Goal: Navigation & Orientation: Find specific page/section

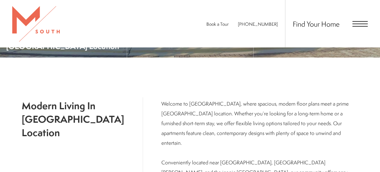
scroll to position [185, 0]
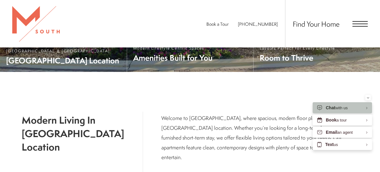
click at [361, 24] on span "Open Menu" at bounding box center [359, 24] width 15 height 1
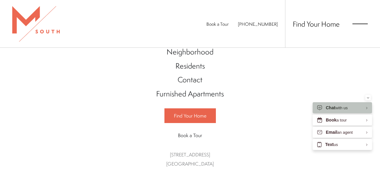
scroll to position [66, 0]
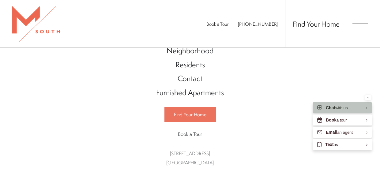
click at [190, 114] on span "Find Your Home" at bounding box center [190, 114] width 32 height 7
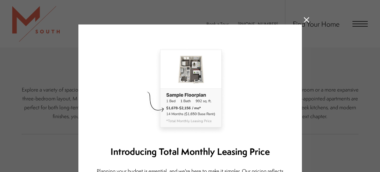
scroll to position [106, 0]
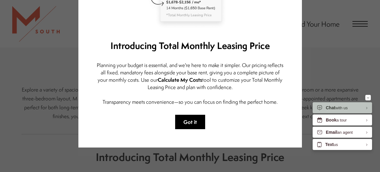
click at [184, 122] on button "Got it" at bounding box center [190, 122] width 30 height 14
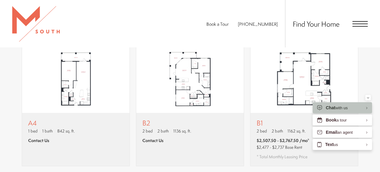
scroll to position [472, 0]
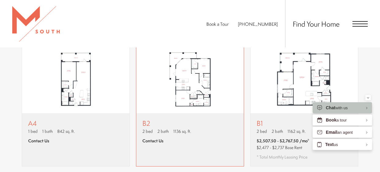
click at [197, 87] on img "View floor plan B2" at bounding box center [189, 79] width 107 height 67
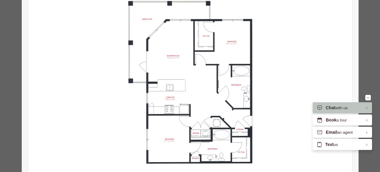
scroll to position [85, 0]
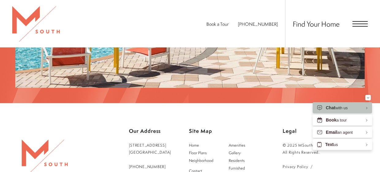
scroll to position [951, 0]
click at [243, 158] on span "Residents" at bounding box center [237, 160] width 16 height 5
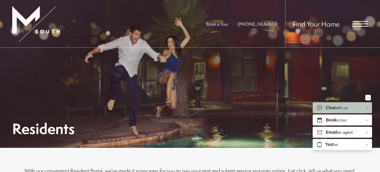
click at [212, 109] on div "Residents" at bounding box center [190, 98] width 356 height 76
click at [359, 24] on span "Open Menu" at bounding box center [359, 24] width 15 height 1
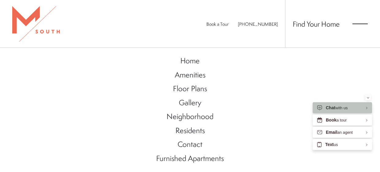
click at [359, 24] on span "Open Menu" at bounding box center [359, 24] width 15 height 1
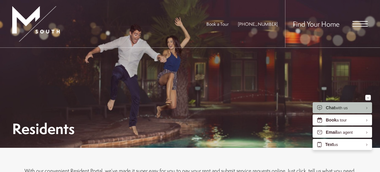
click at [359, 24] on span "Open Menu" at bounding box center [359, 24] width 15 height 1
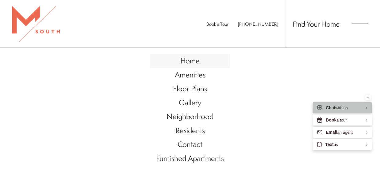
click at [200, 59] on link "Home" at bounding box center [190, 61] width 80 height 14
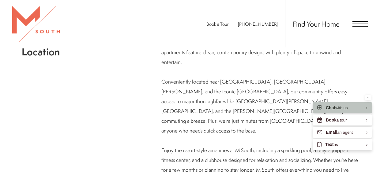
scroll to position [282, 0]
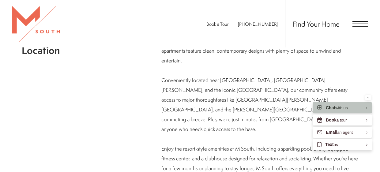
click at [200, 59] on p "Welcome to [GEOGRAPHIC_DATA], where spacious, modern floor plans meet a prime […" at bounding box center [259, 100] width 197 height 167
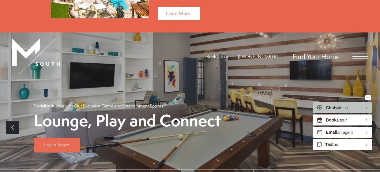
scroll to position [53, 0]
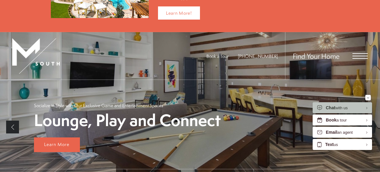
click at [283, 73] on ul "Book a Tour [PHONE_NUMBER]" at bounding box center [245, 55] width 79 height 47
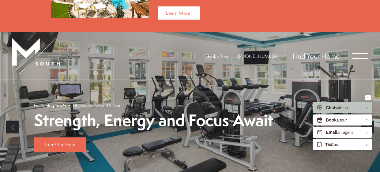
click at [360, 56] on span "Open Menu" at bounding box center [359, 56] width 15 height 1
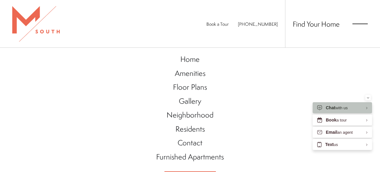
scroll to position [0, 0]
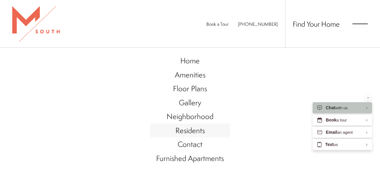
click at [194, 129] on span "Residents" at bounding box center [189, 130] width 29 height 10
